Goal: Information Seeking & Learning: Learn about a topic

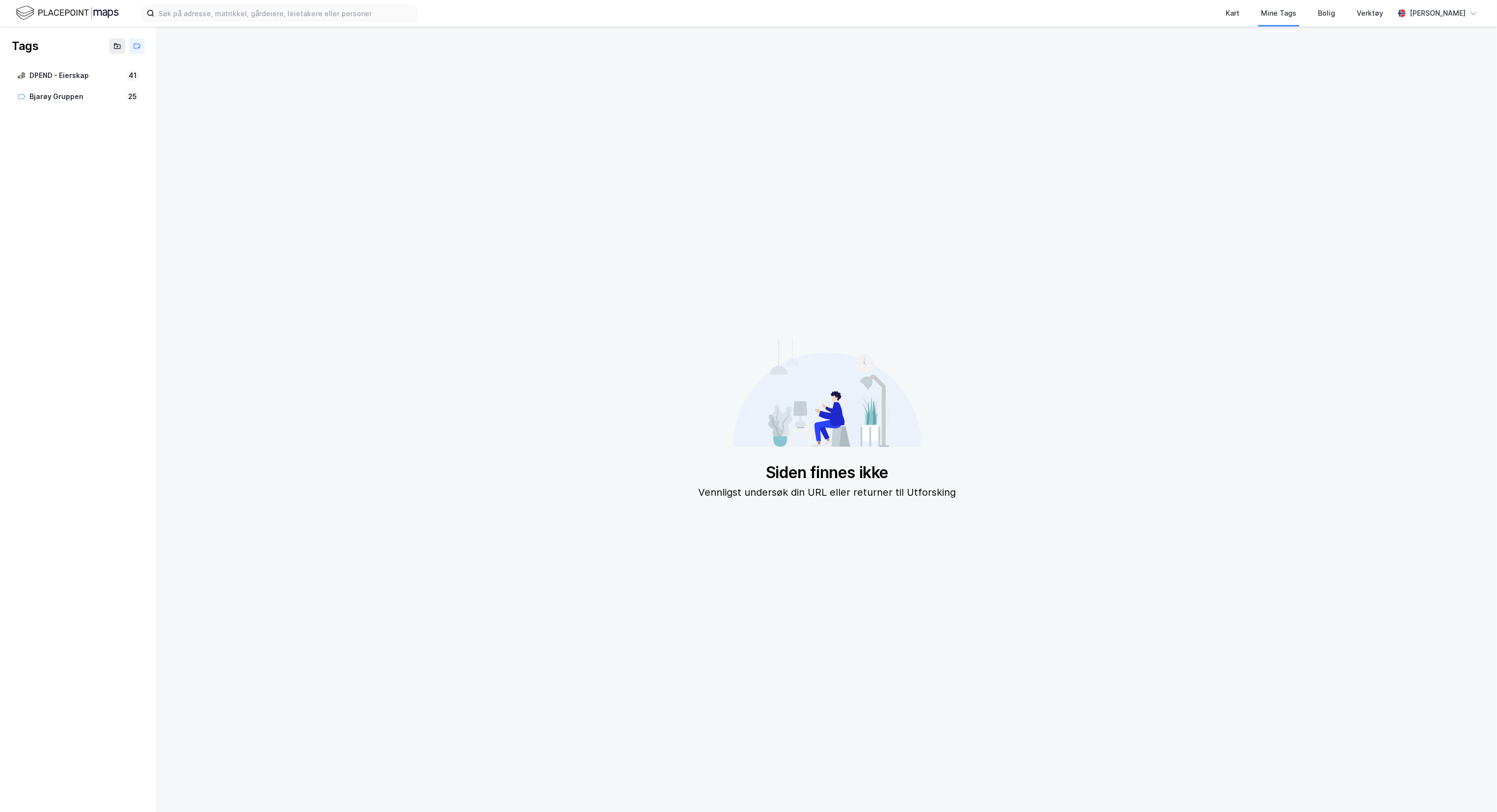
click at [62, 16] on img at bounding box center [67, 13] width 103 height 17
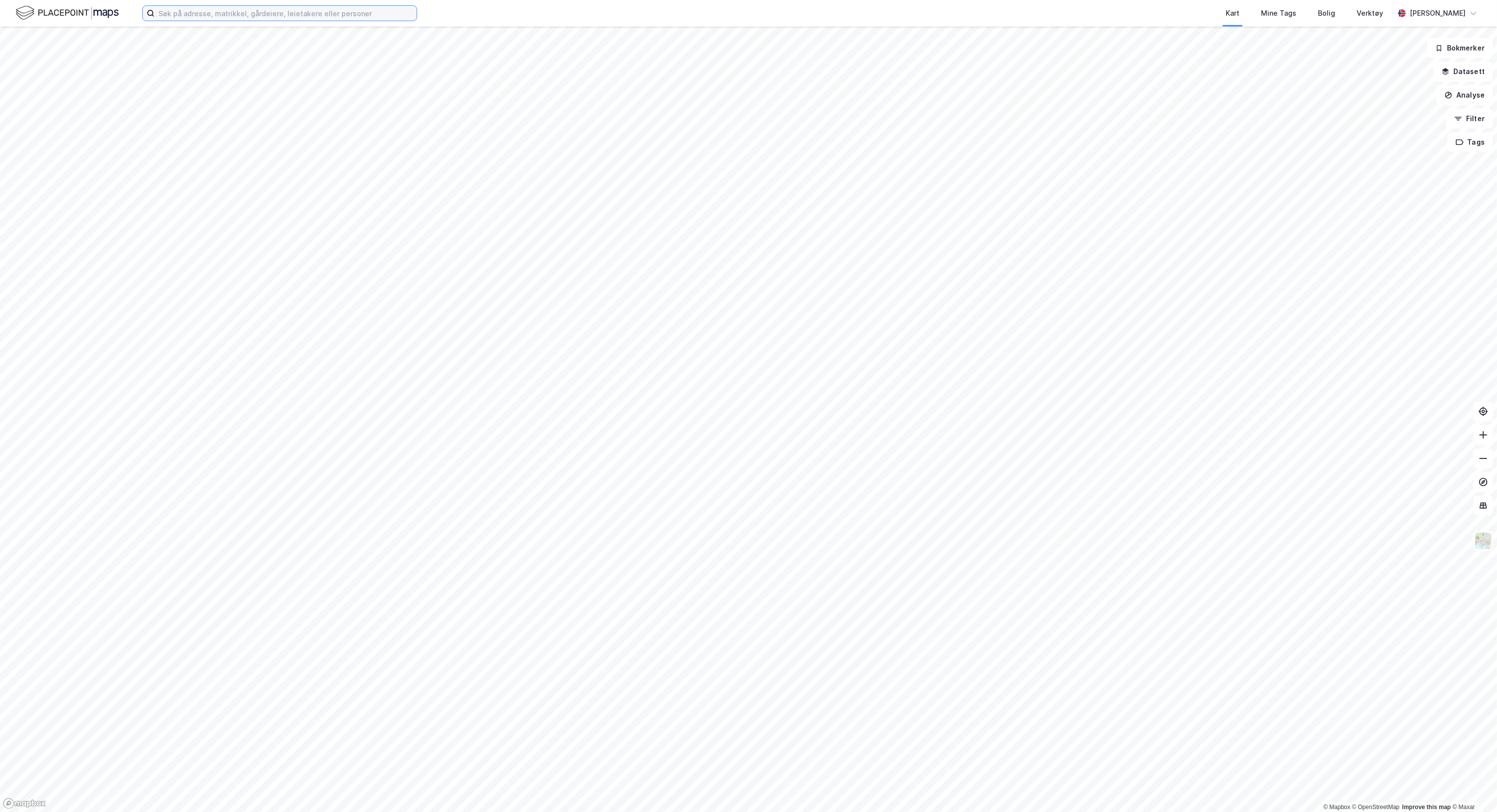
click at [258, 9] on input at bounding box center [285, 13] width 262 height 15
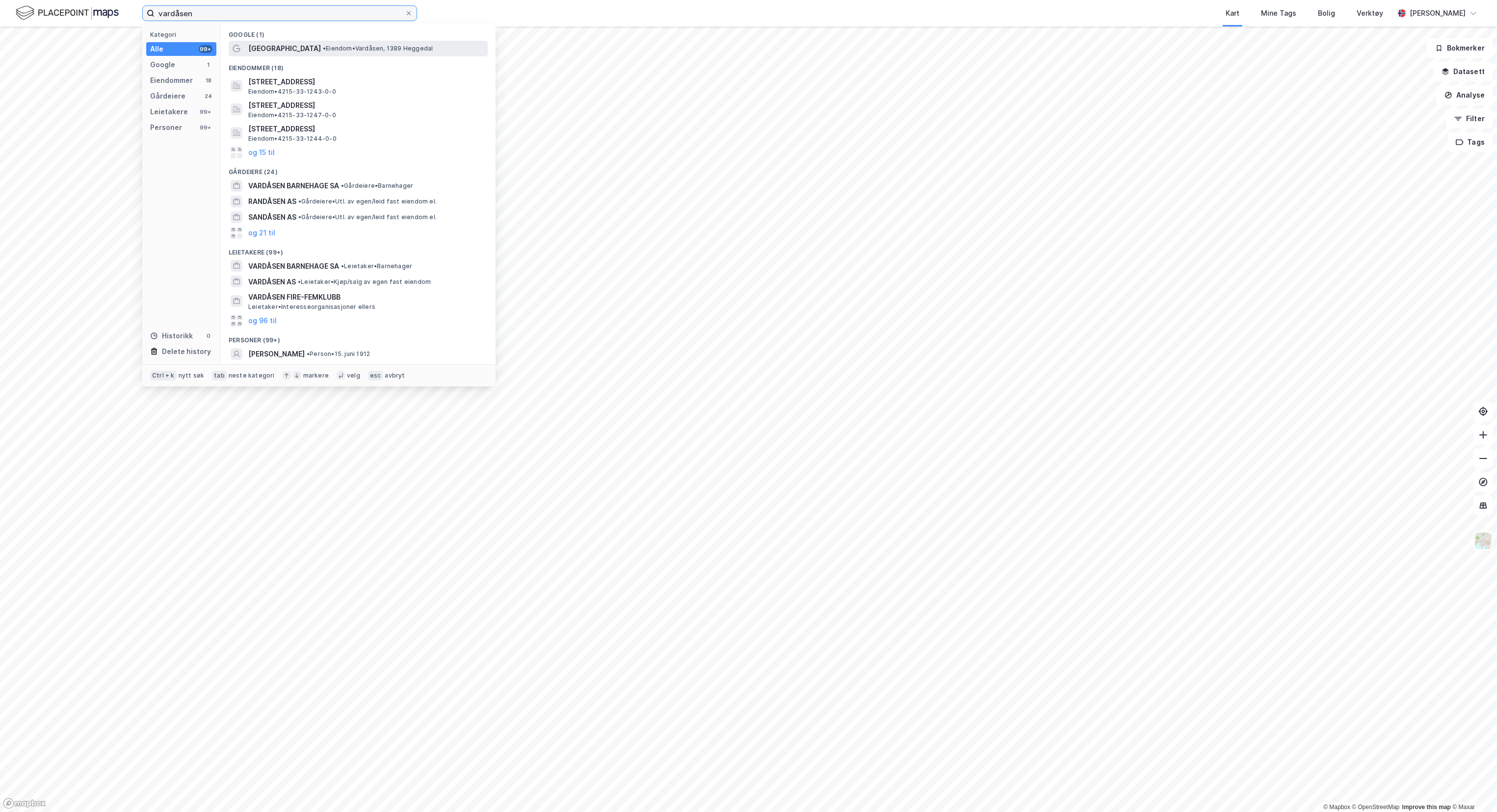
type input "vardåsen"
click at [284, 55] on div "[GEOGRAPHIC_DATA] • [PERSON_NAME], 1389 Heggedal" at bounding box center [358, 48] width 259 height 16
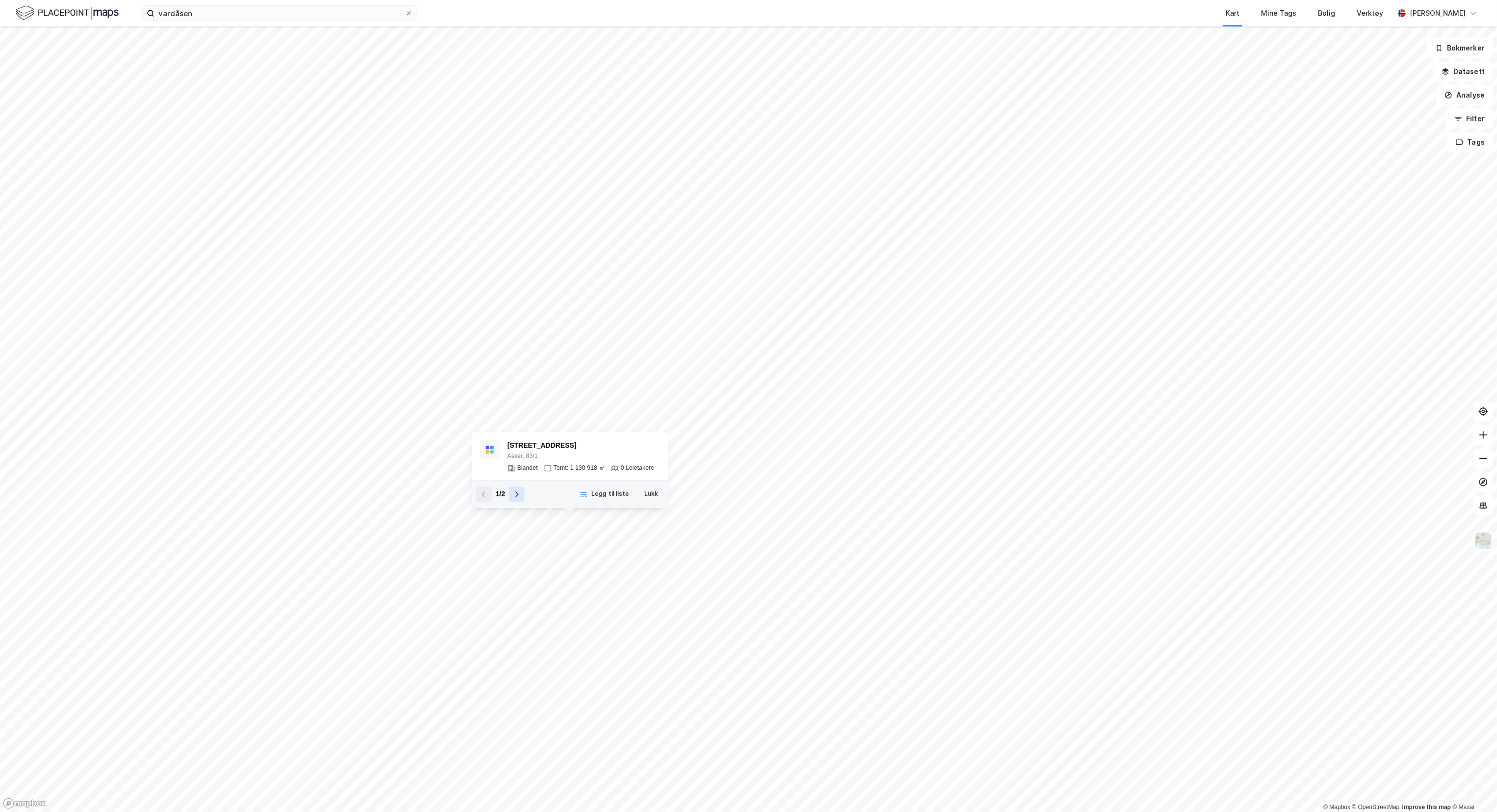
click at [517, 494] on icon at bounding box center [517, 494] width 3 height 6
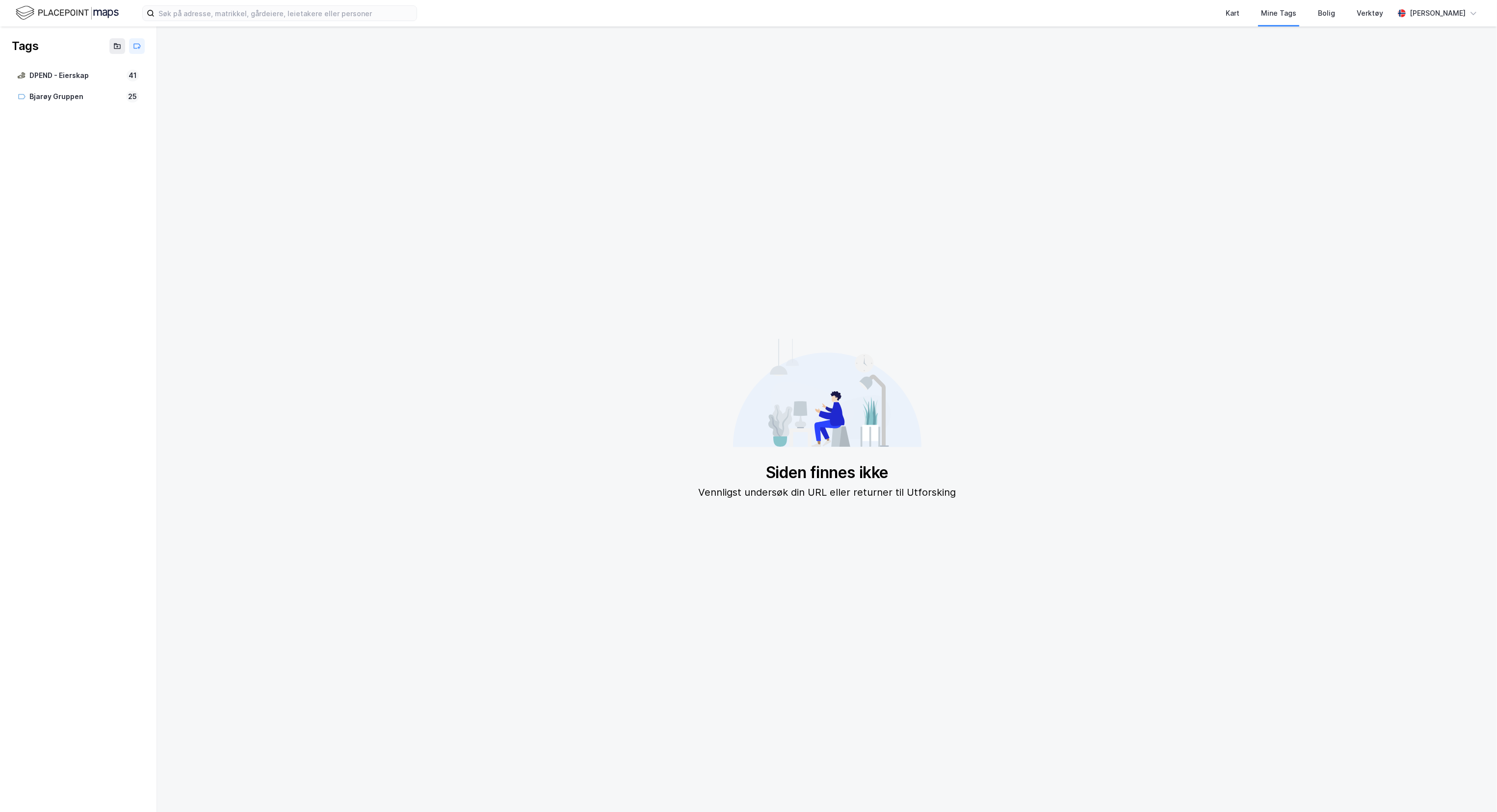
click at [87, 15] on img at bounding box center [67, 13] width 103 height 17
